Goal: Task Accomplishment & Management: Manage account settings

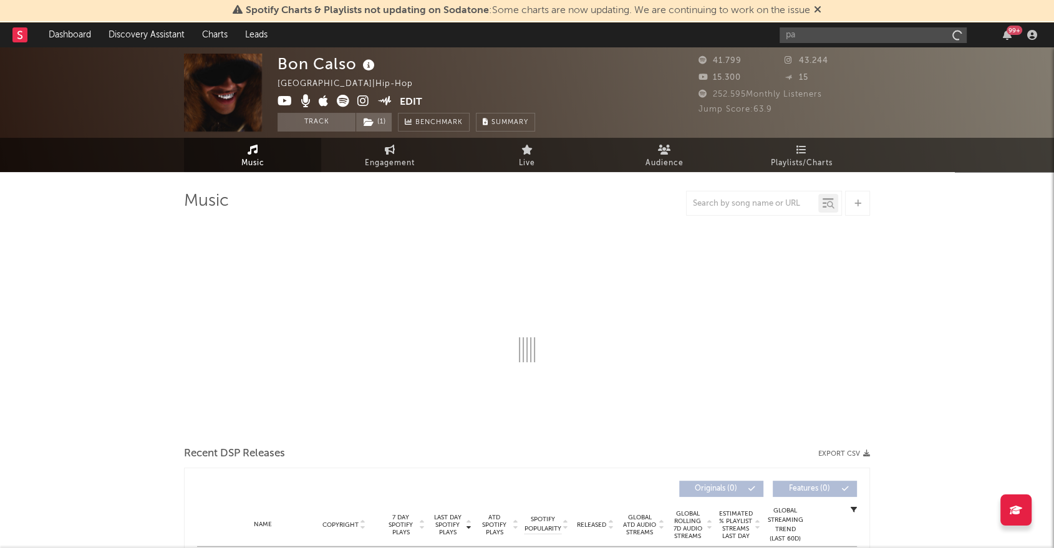
type input "pal"
select select "6m"
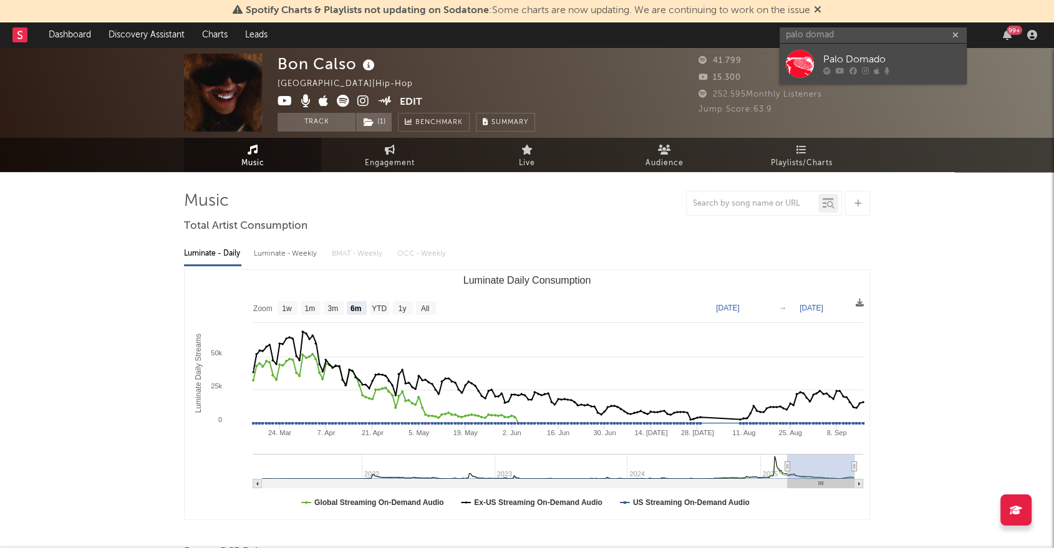
type input "palo domad"
click at [856, 59] on div "Palo Domado" at bounding box center [891, 59] width 137 height 15
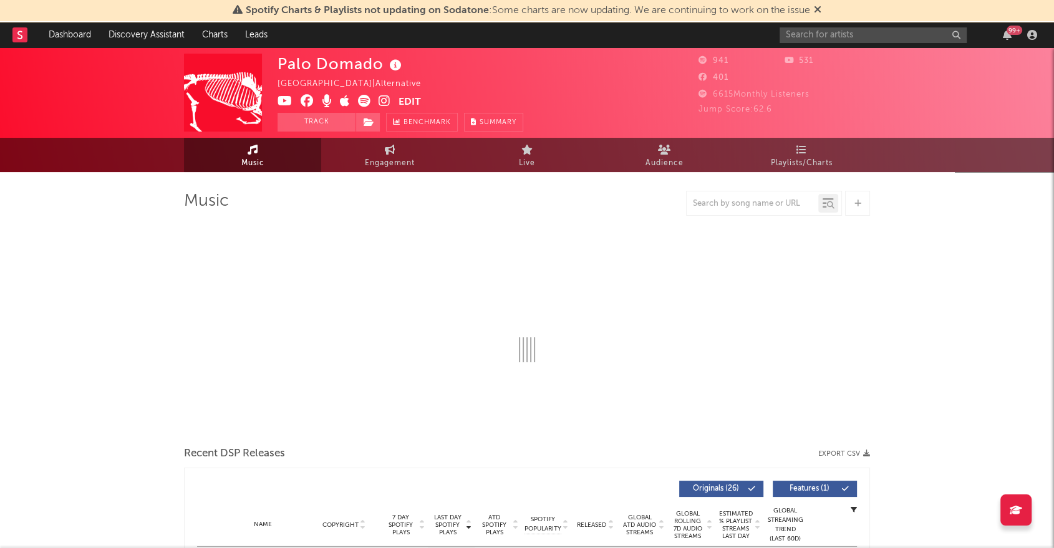
select select "1w"
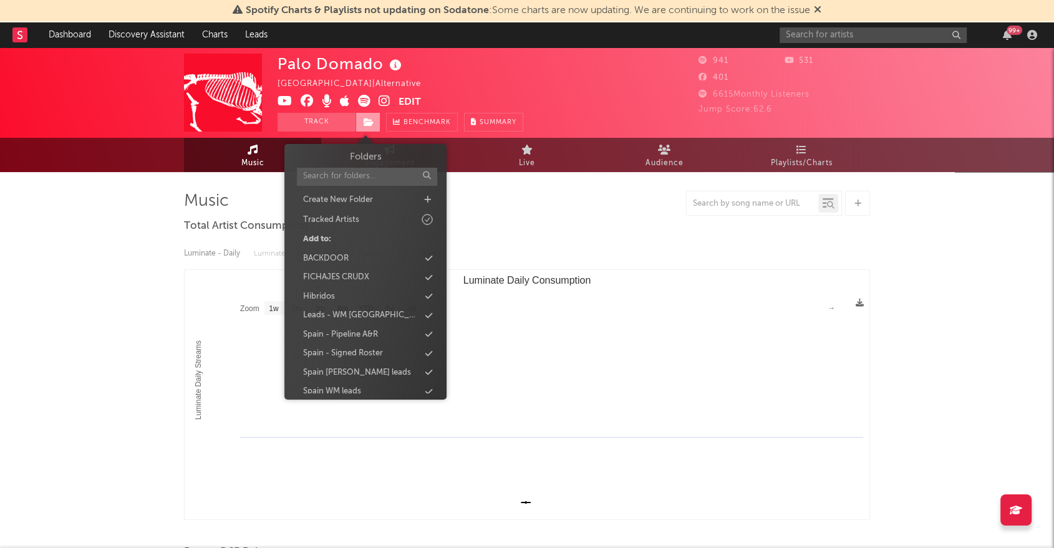
click at [370, 119] on icon at bounding box center [368, 122] width 11 height 9
click at [428, 327] on div "Spain - Pipeline A&R" at bounding box center [365, 335] width 143 height 16
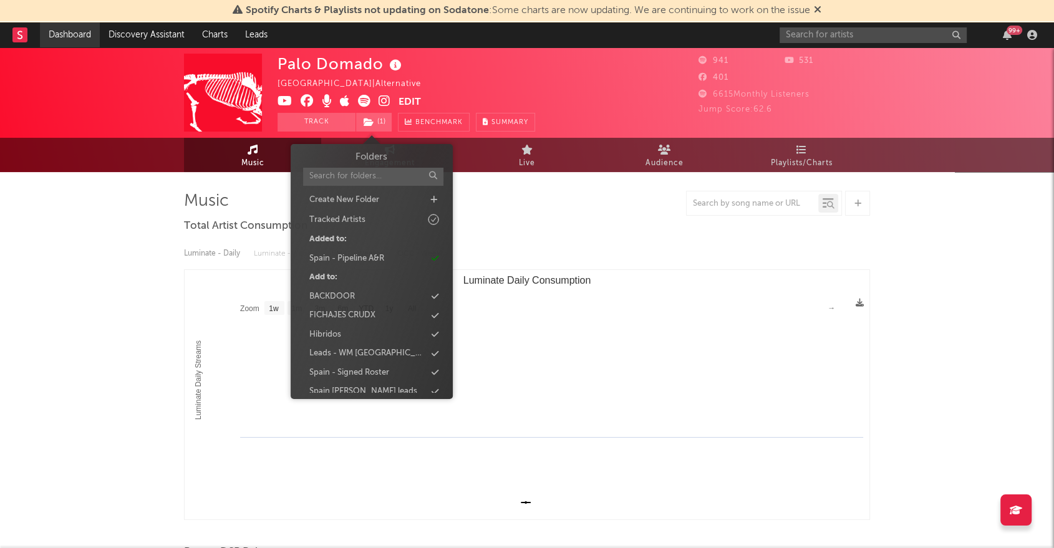
click at [74, 34] on link "Dashboard" at bounding box center [70, 34] width 60 height 25
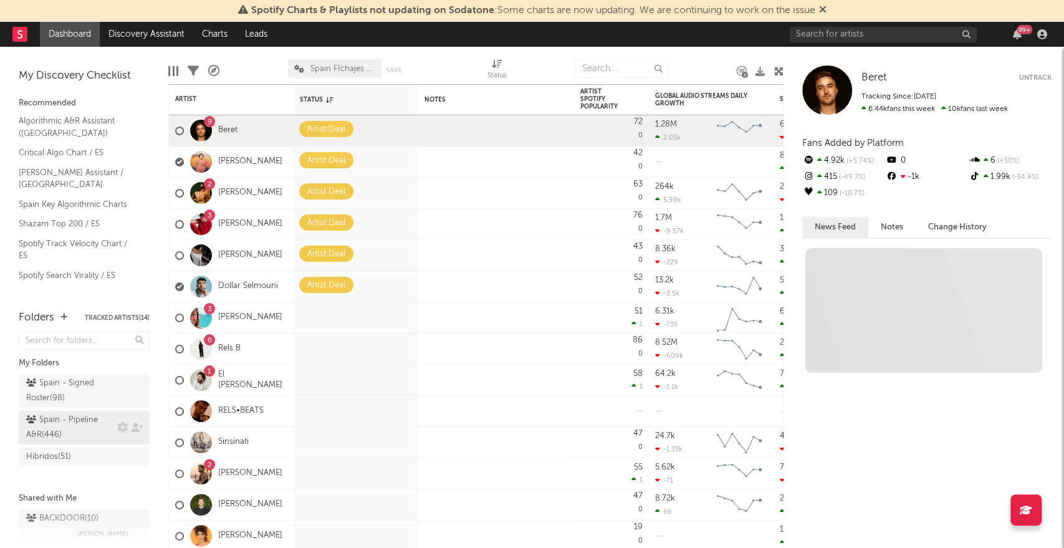
scroll to position [71, 0]
drag, startPoint x: 77, startPoint y: 418, endPoint x: 610, endPoint y: 74, distance: 633.6
click at [77, 418] on div "Spain - Pipeline A&R ( 446 )" at bounding box center [70, 428] width 88 height 30
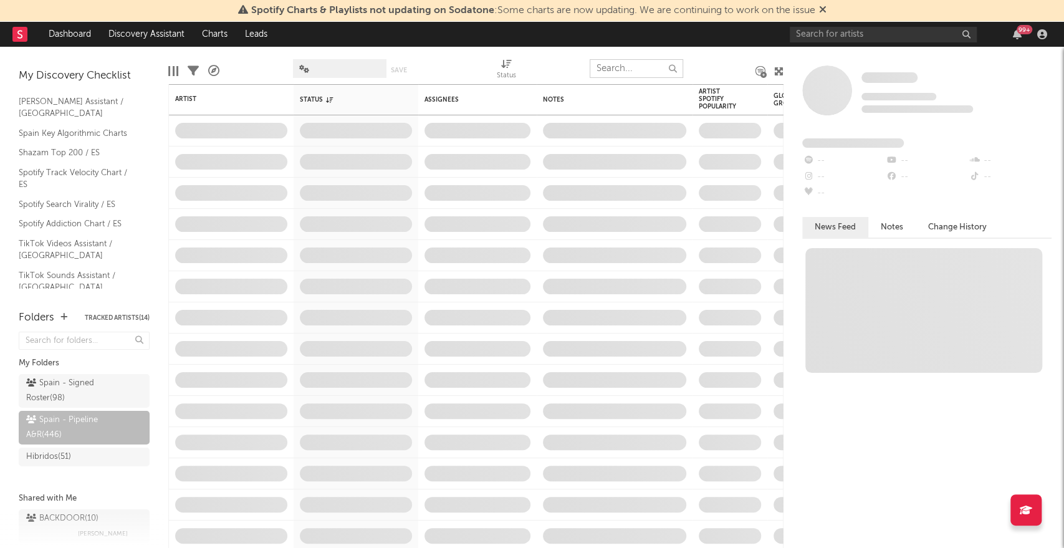
click at [609, 69] on input "text" at bounding box center [637, 68] width 94 height 19
type input "palo domado"
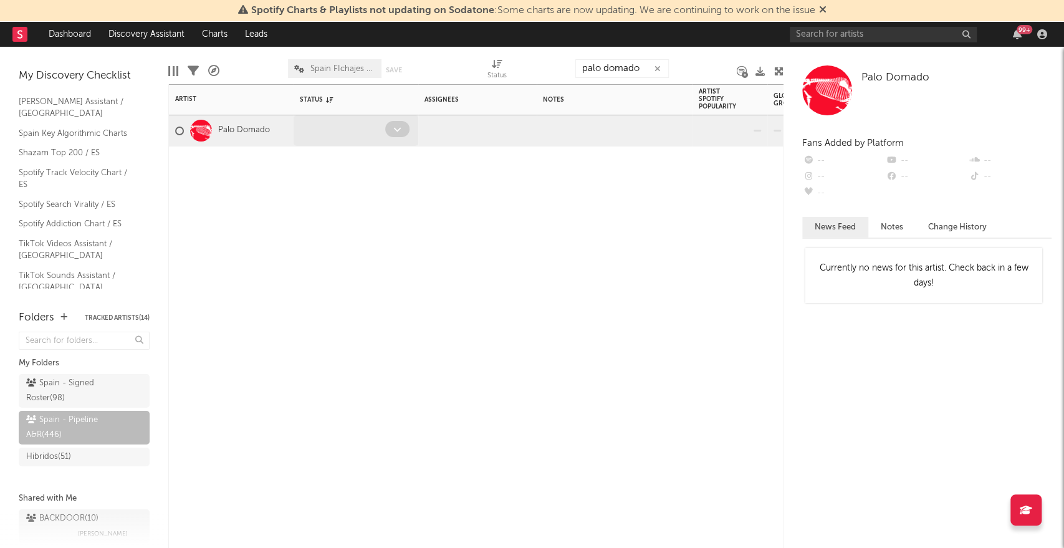
click at [395, 132] on icon at bounding box center [397, 129] width 8 height 8
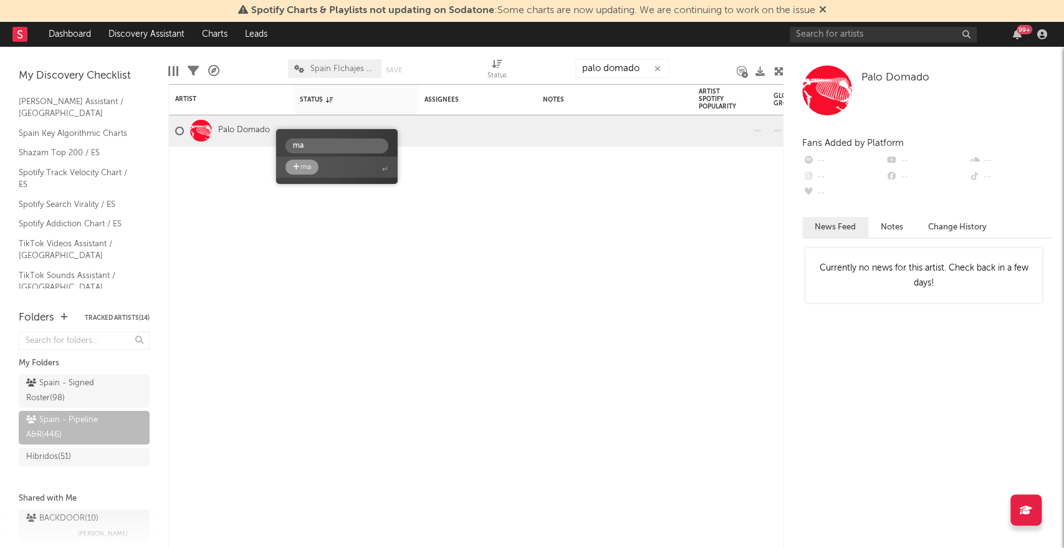
type input "m"
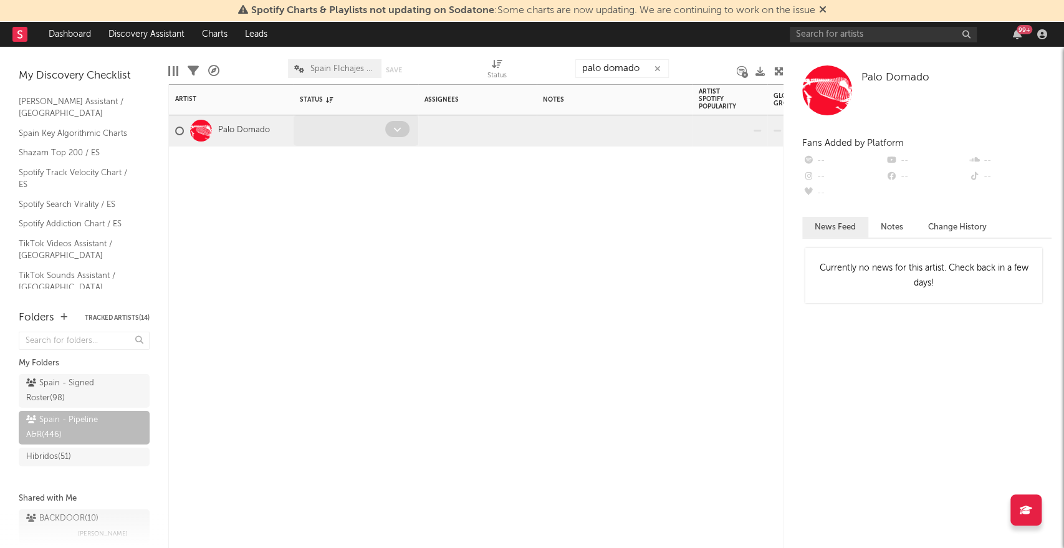
click at [387, 137] on div at bounding box center [398, 130] width 27 height 19
click at [394, 132] on icon at bounding box center [397, 129] width 8 height 8
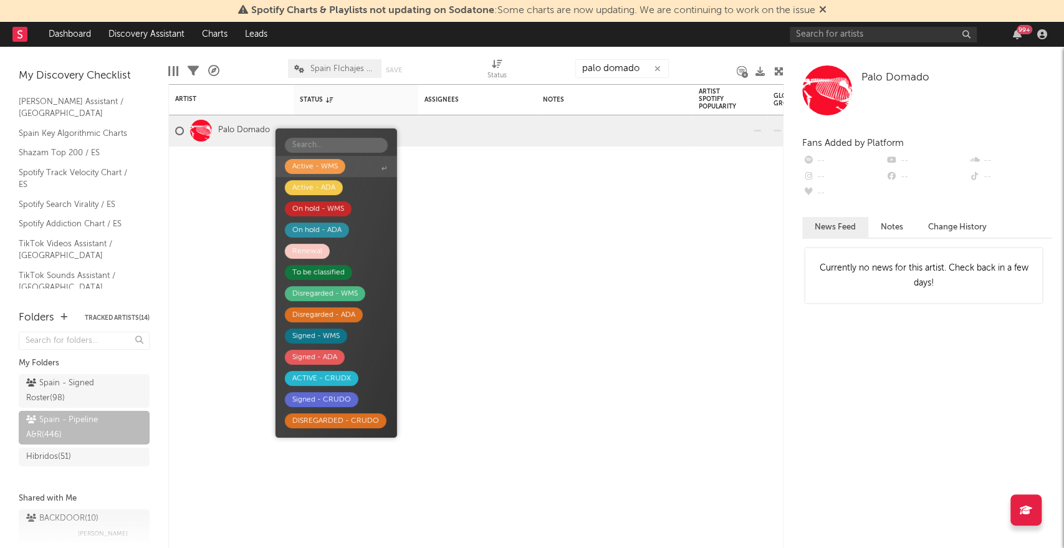
click at [356, 161] on span "Active - WMS" at bounding box center [337, 166] width 122 height 21
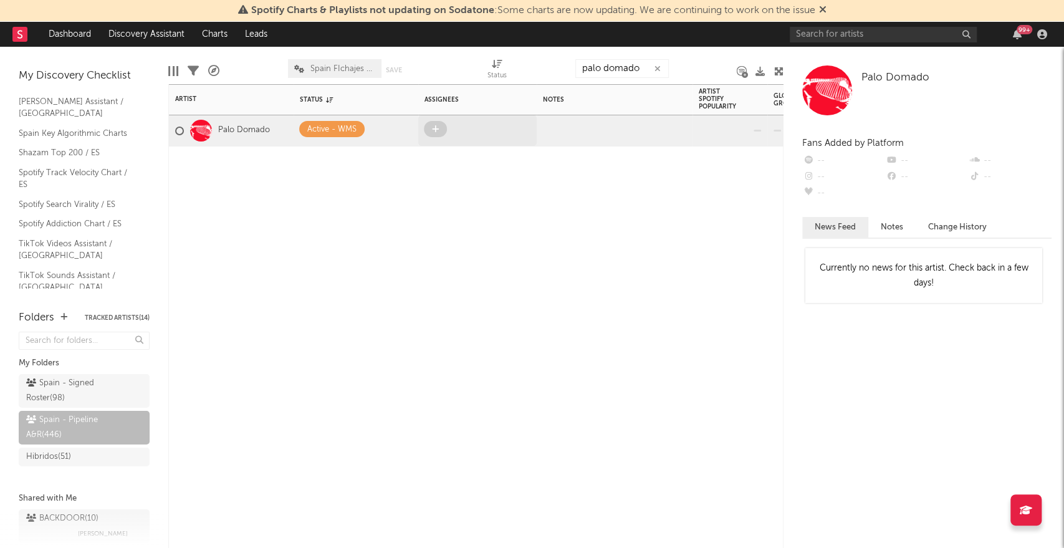
click at [442, 134] on span at bounding box center [435, 129] width 23 height 16
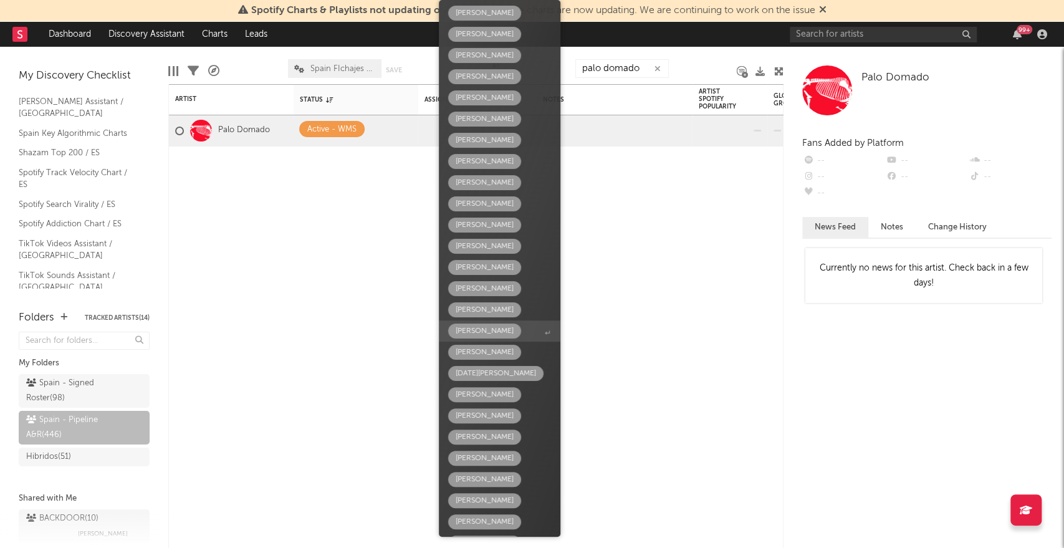
scroll to position [90, 0]
click at [499, 350] on div "[PERSON_NAME]" at bounding box center [485, 350] width 58 height 15
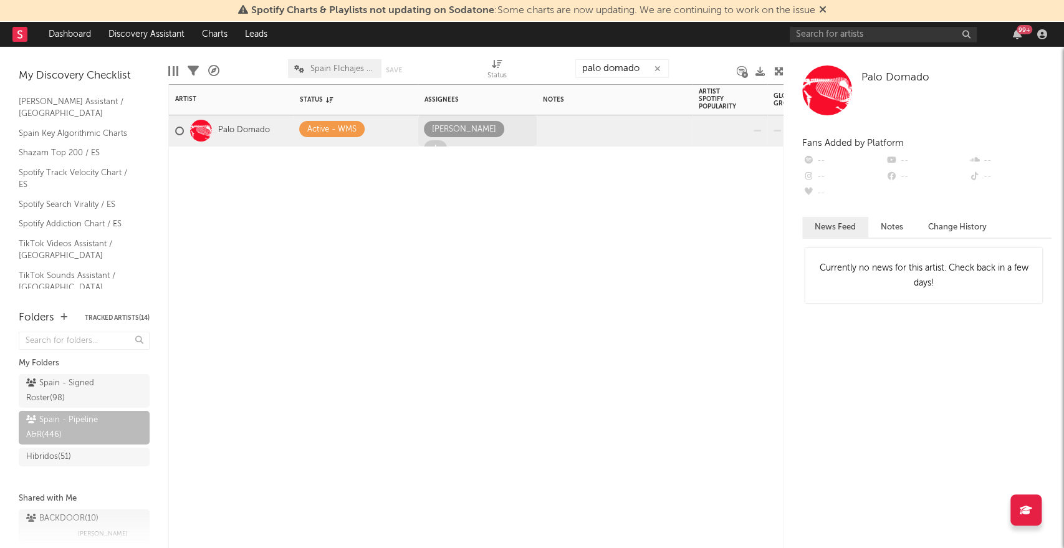
click at [447, 140] on span at bounding box center [435, 148] width 23 height 16
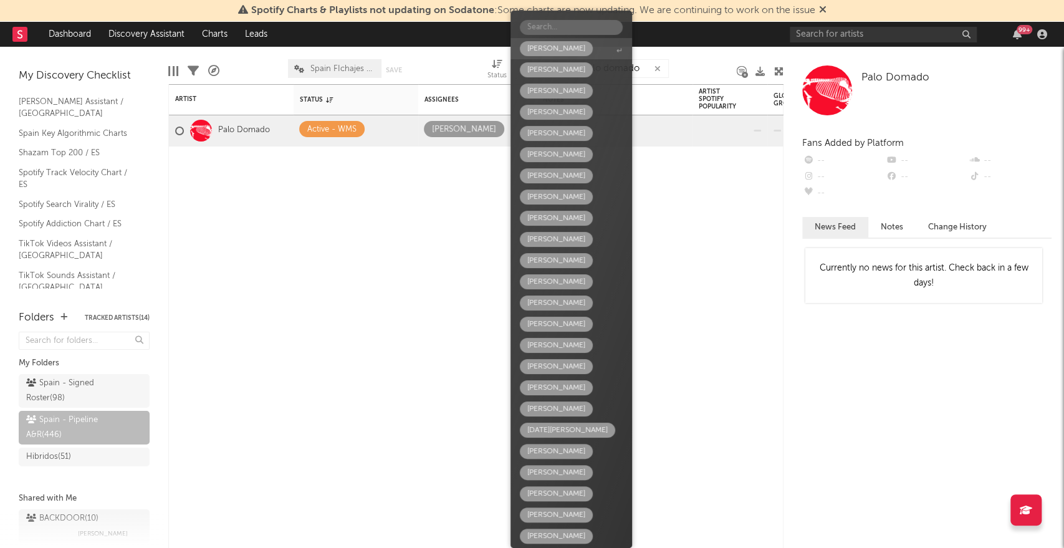
click at [562, 53] on div "[PERSON_NAME]" at bounding box center [556, 48] width 58 height 15
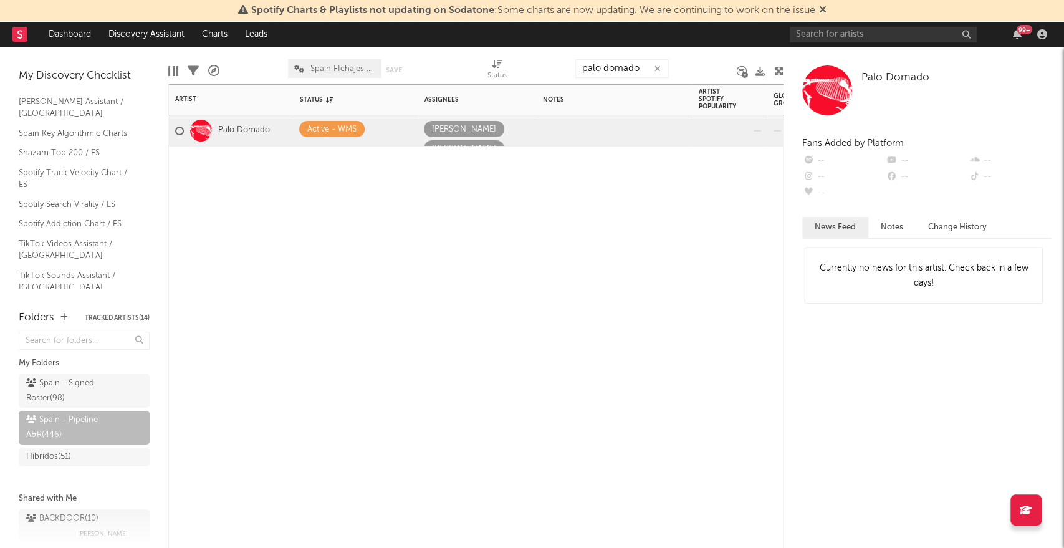
click at [428, 238] on div "Artist Notifications Status Edit settings for Status Assignees Notes Artist Spo…" at bounding box center [475, 316] width 615 height 464
